Goal: Information Seeking & Learning: Learn about a topic

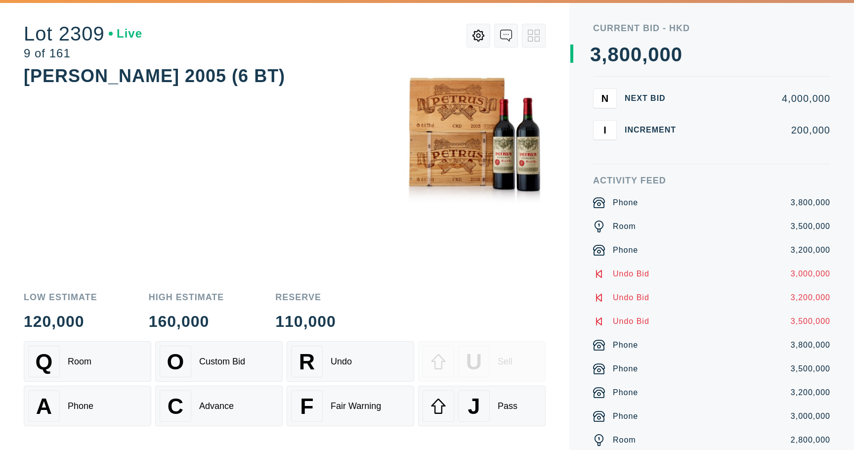
click at [468, 295] on div "Low Estimate 120,000 High Estimate 160,000 Reserve 110,000" at bounding box center [285, 311] width 522 height 37
click at [291, 129] on div "[PERSON_NAME] 2005 (6 BT)" at bounding box center [285, 172] width 522 height 218
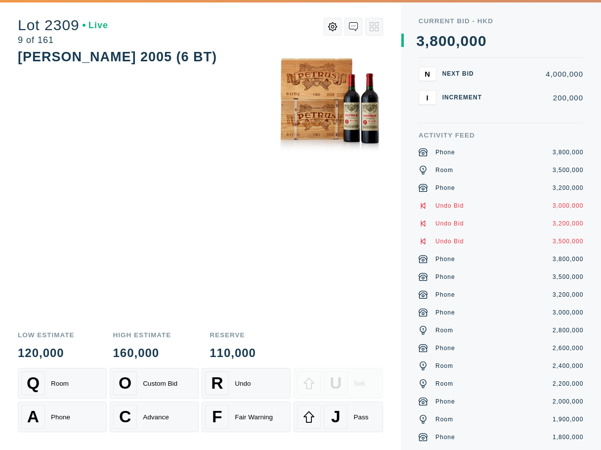
click at [278, 253] on div "[PERSON_NAME] 2005 (6 BT)" at bounding box center [200, 184] width 365 height 275
